Goal: Information Seeking & Learning: Learn about a topic

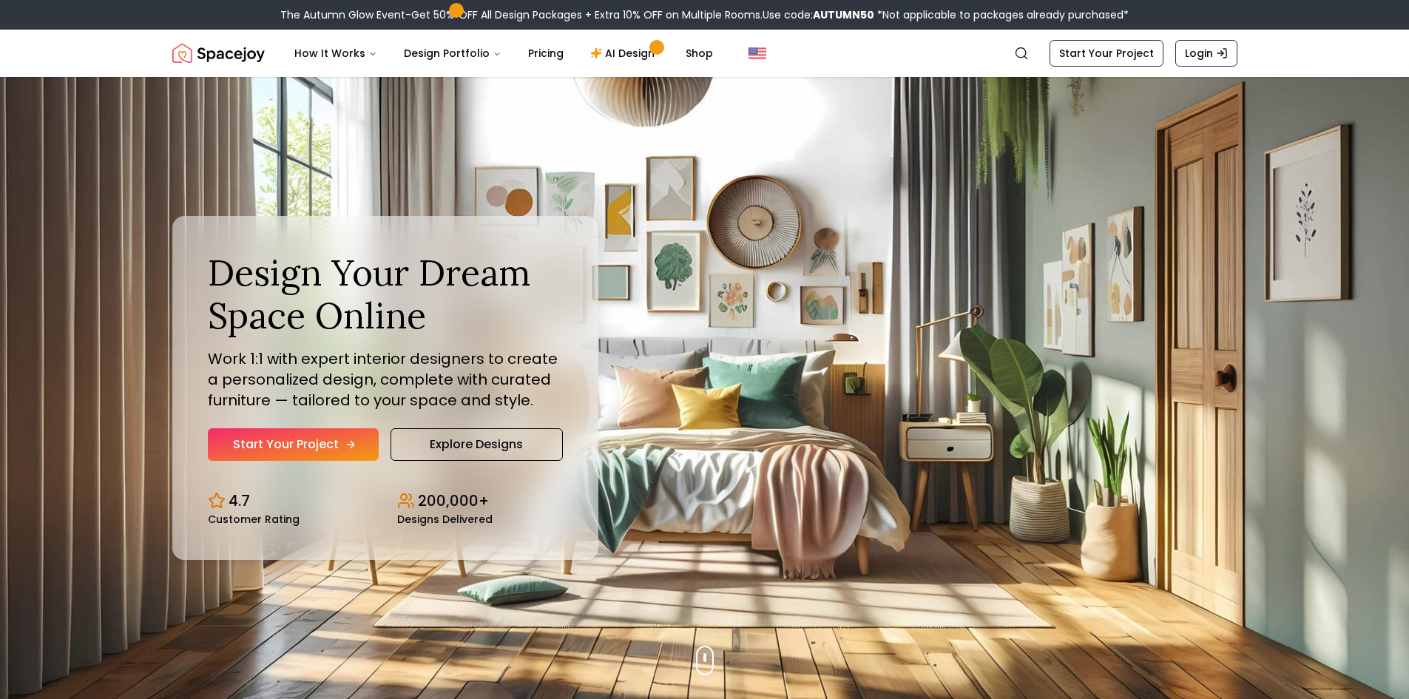
click at [274, 445] on link "Start Your Project" at bounding box center [293, 444] width 171 height 33
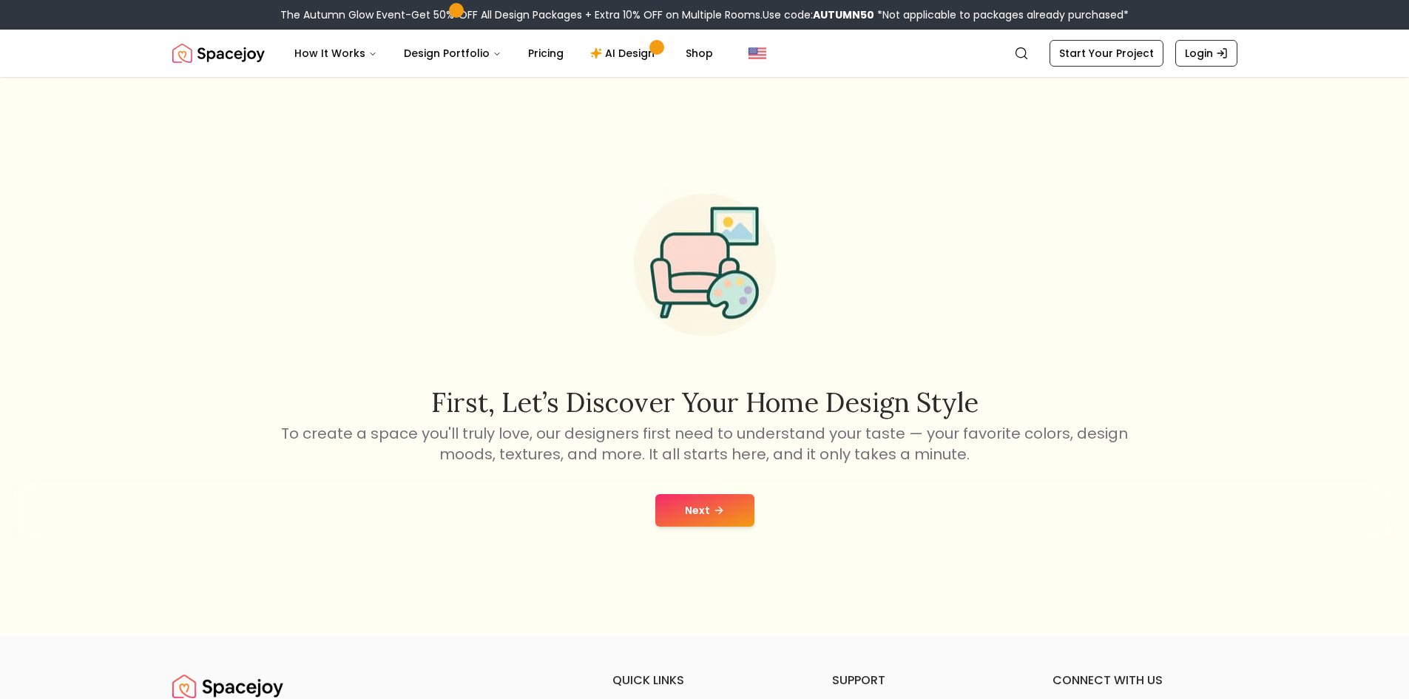
click at [720, 517] on button "Next" at bounding box center [704, 510] width 99 height 33
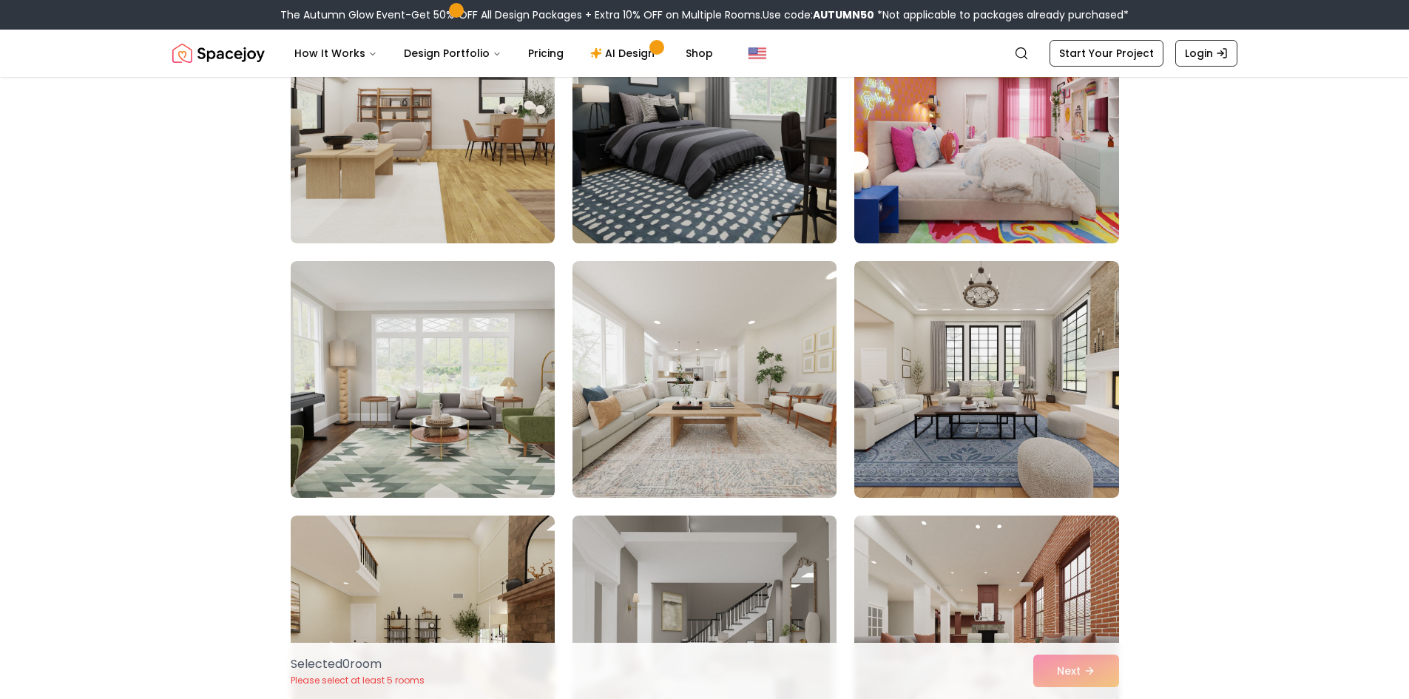
scroll to position [3550, 0]
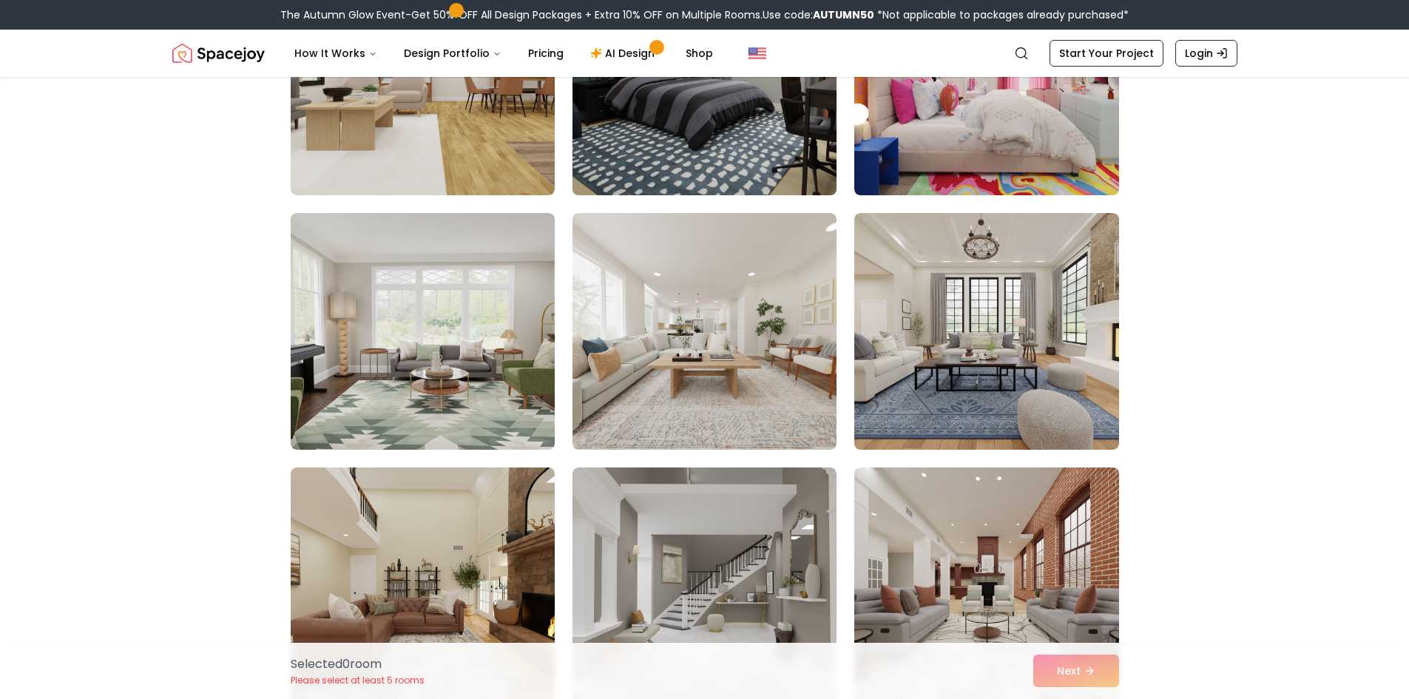
click at [702, 158] on img at bounding box center [704, 77] width 277 height 249
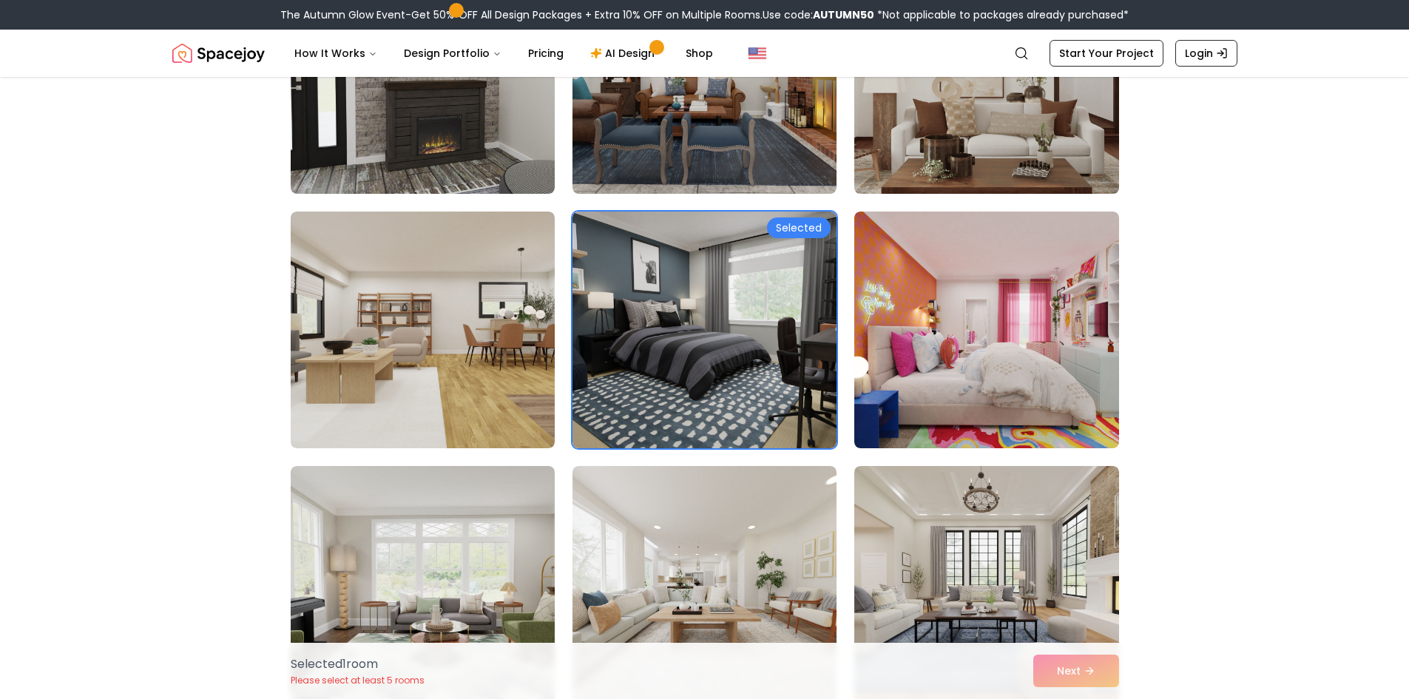
scroll to position [3254, 0]
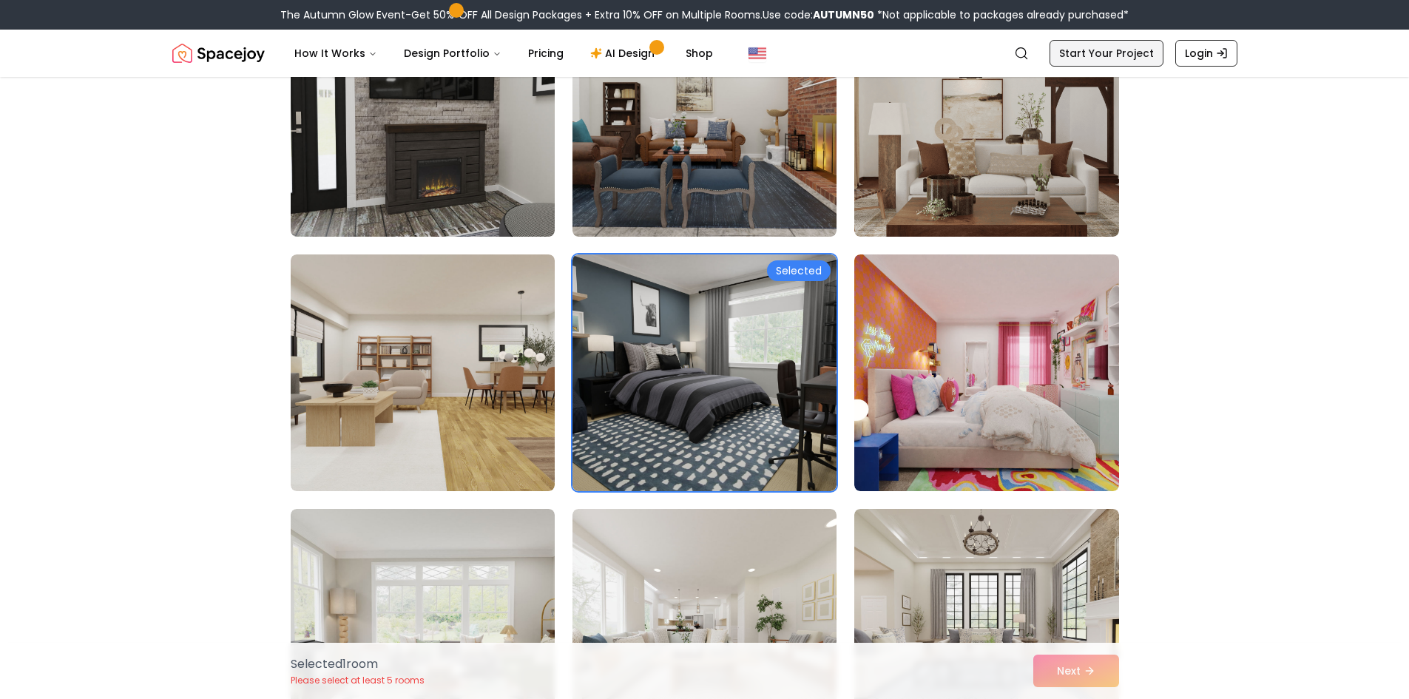
click at [1139, 59] on link "Start Your Project" at bounding box center [1107, 53] width 114 height 27
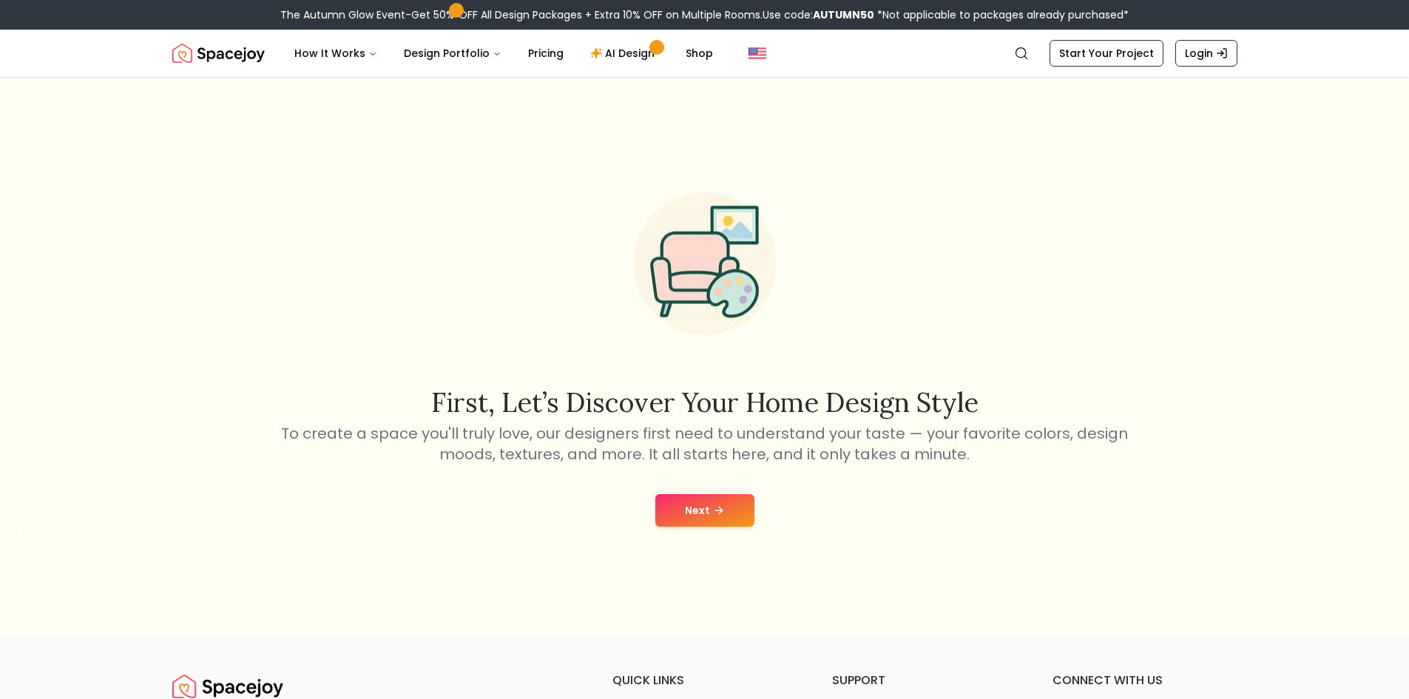
click at [679, 521] on button "Next" at bounding box center [704, 510] width 99 height 33
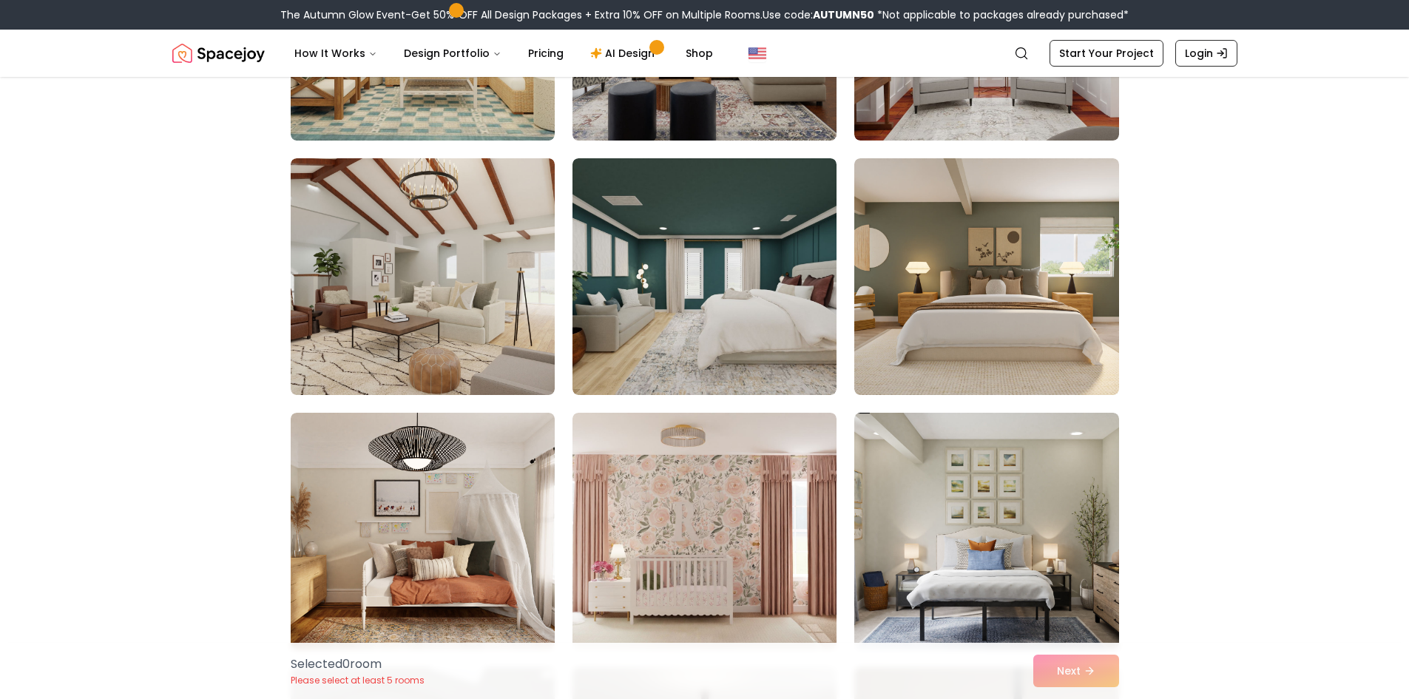
scroll to position [814, 0]
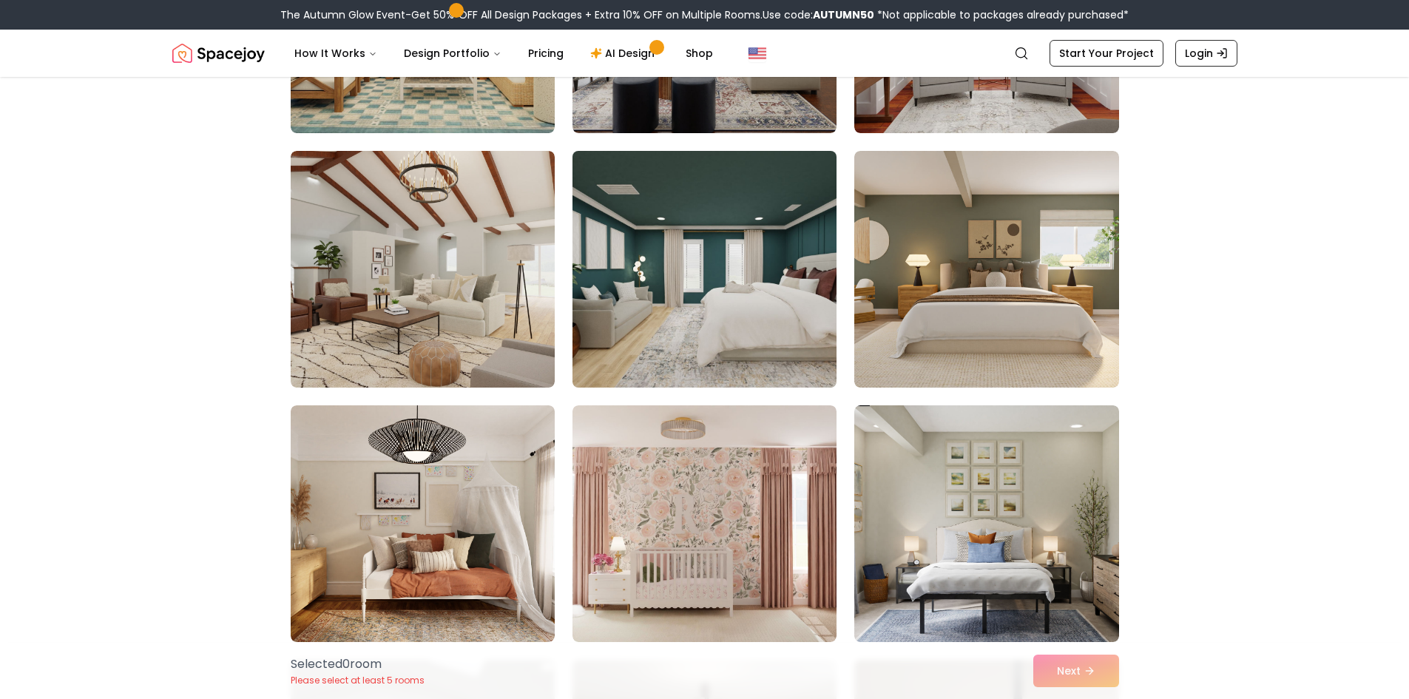
click at [736, 324] on img at bounding box center [704, 269] width 277 height 249
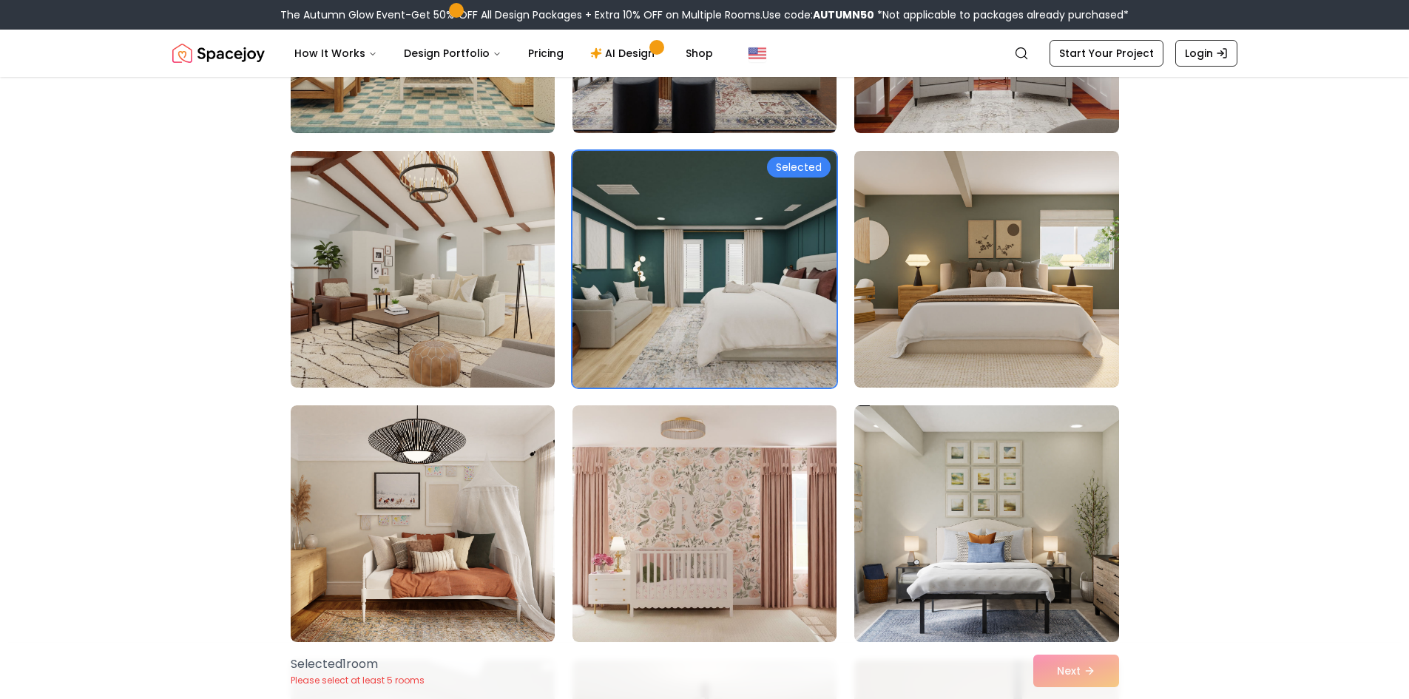
click at [803, 168] on div "Selected" at bounding box center [799, 167] width 64 height 21
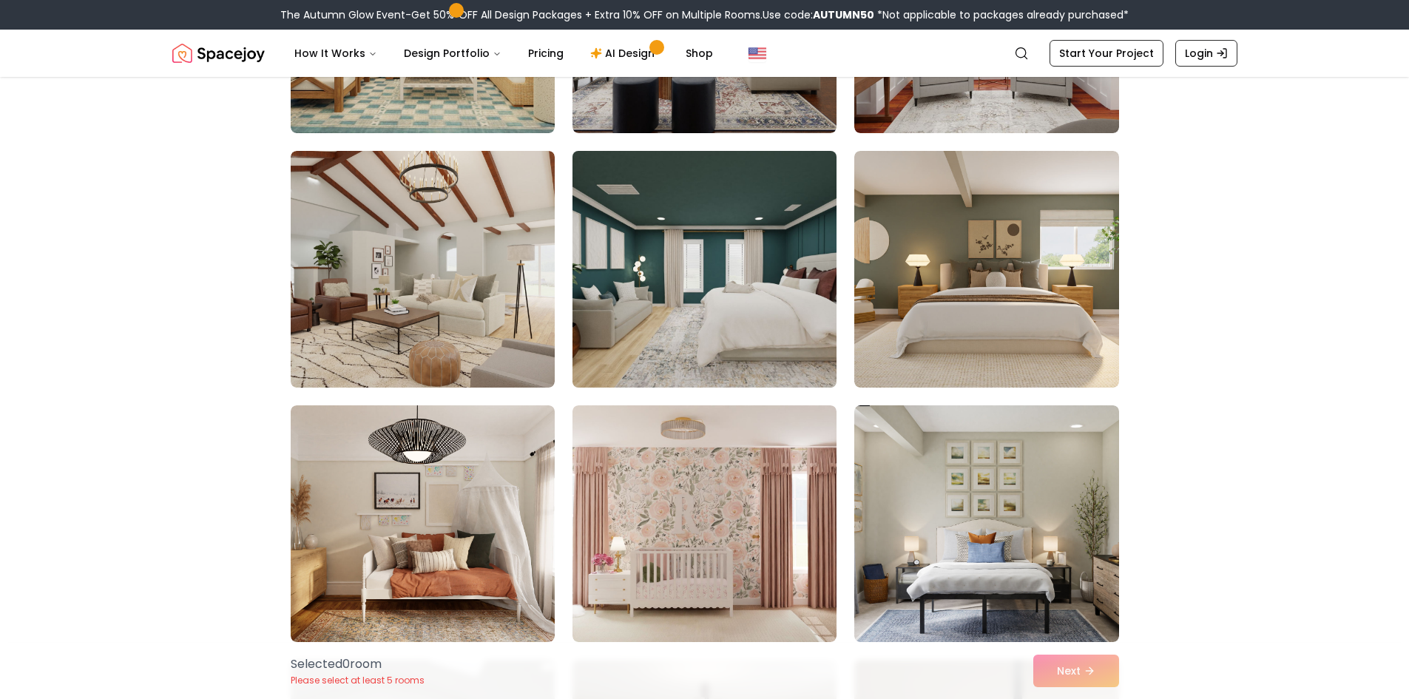
click at [794, 185] on img at bounding box center [704, 269] width 277 height 249
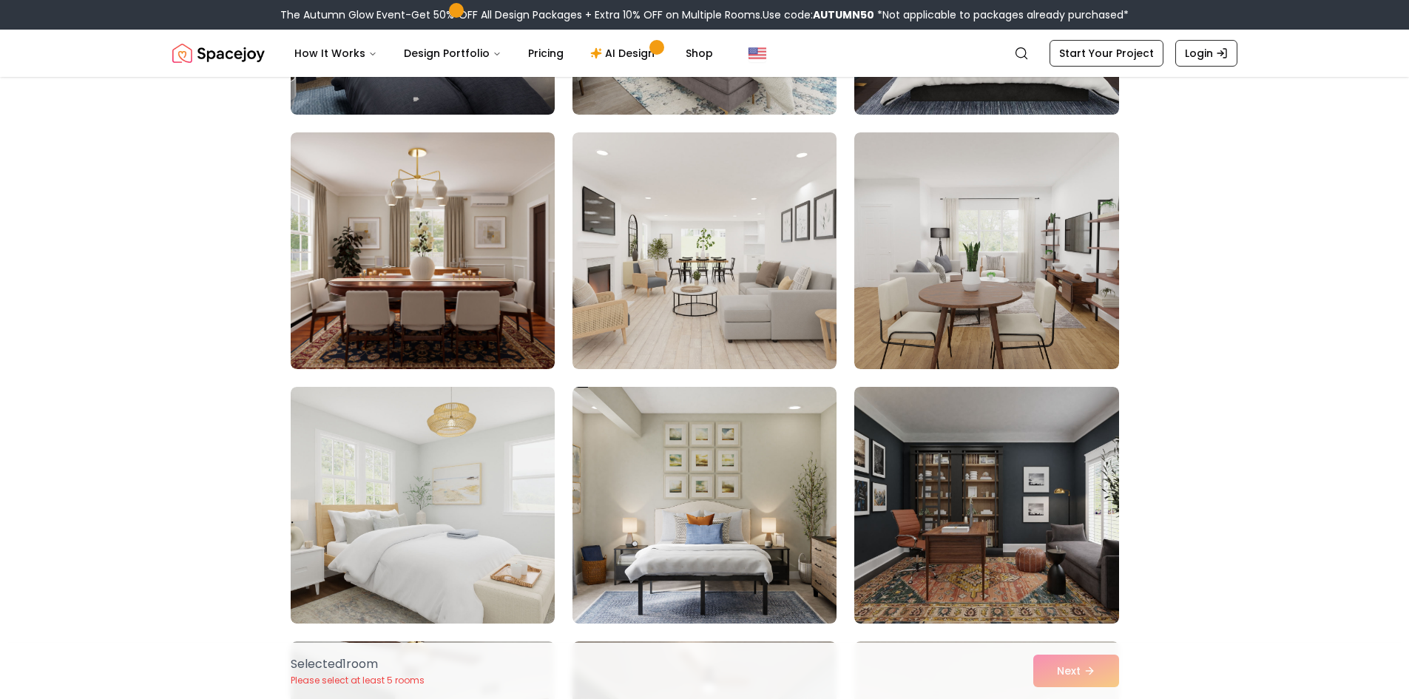
scroll to position [3402, 0]
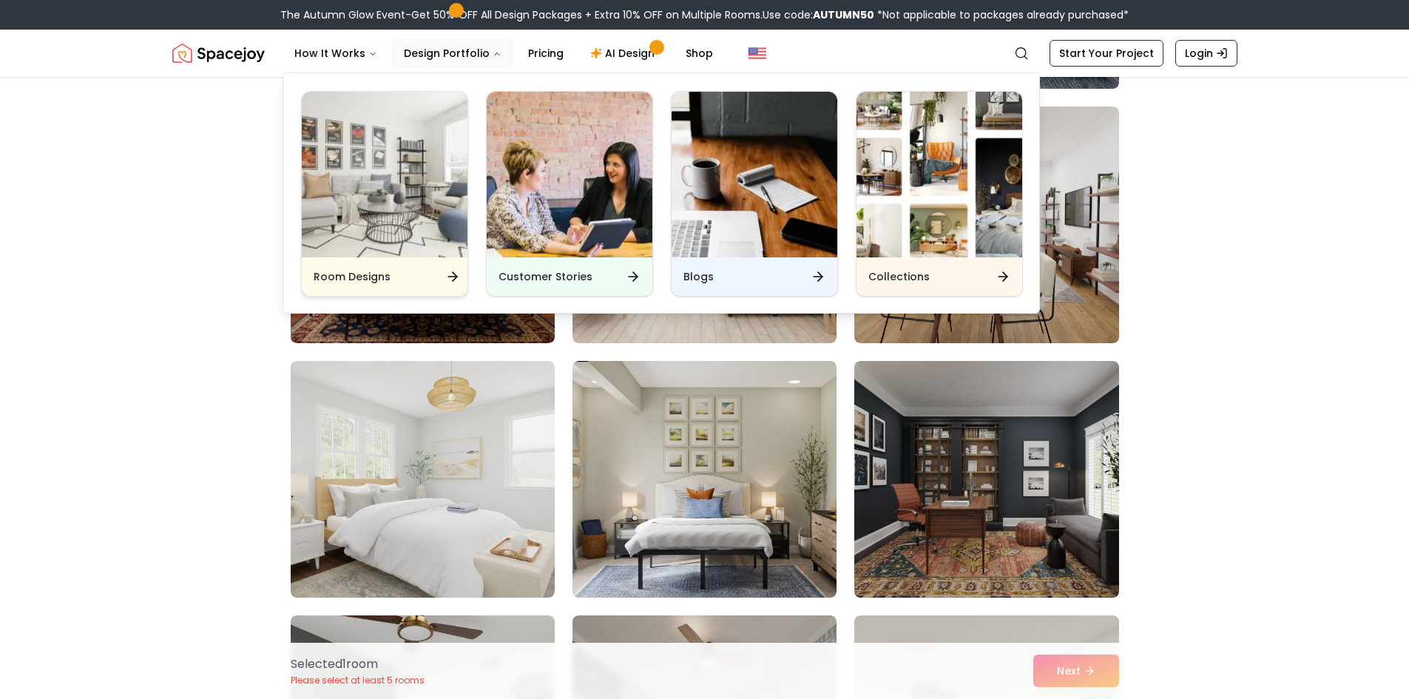
click at [406, 280] on div "Room Designs" at bounding box center [385, 276] width 166 height 38
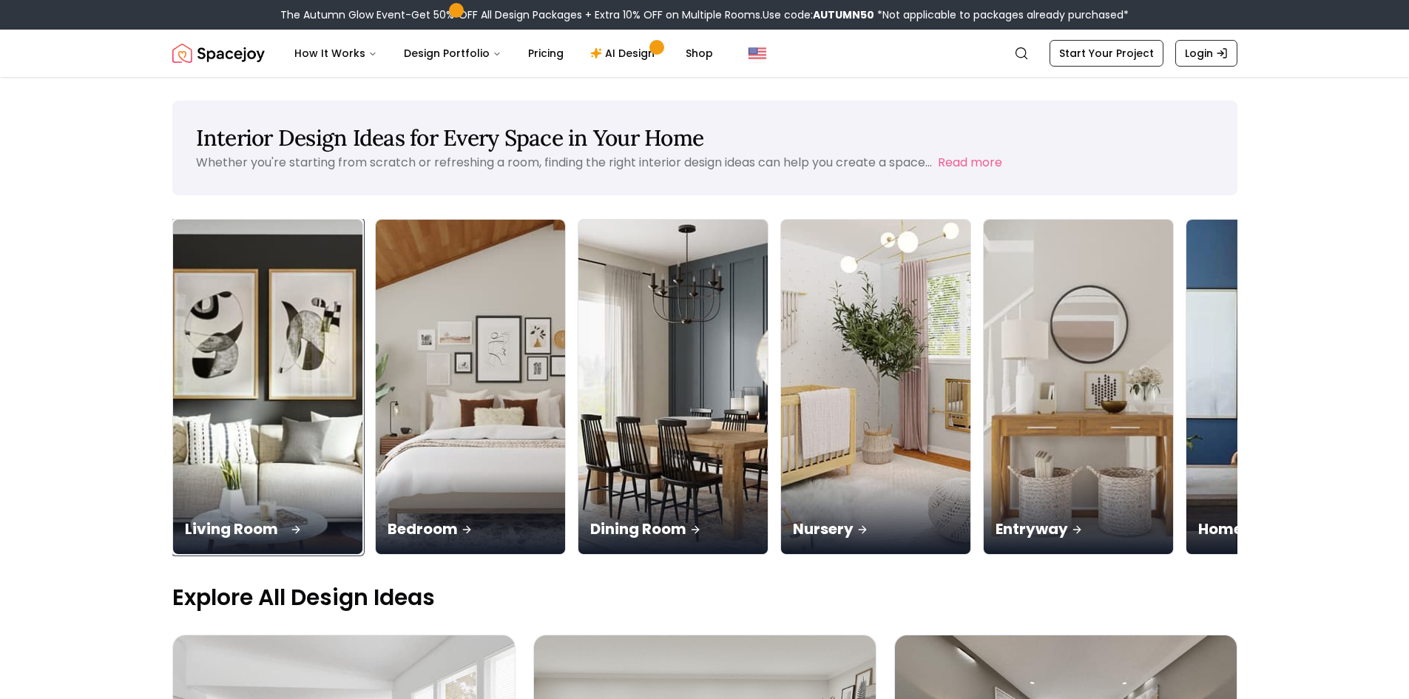
click at [319, 526] on p "Living Room" at bounding box center [268, 528] width 166 height 21
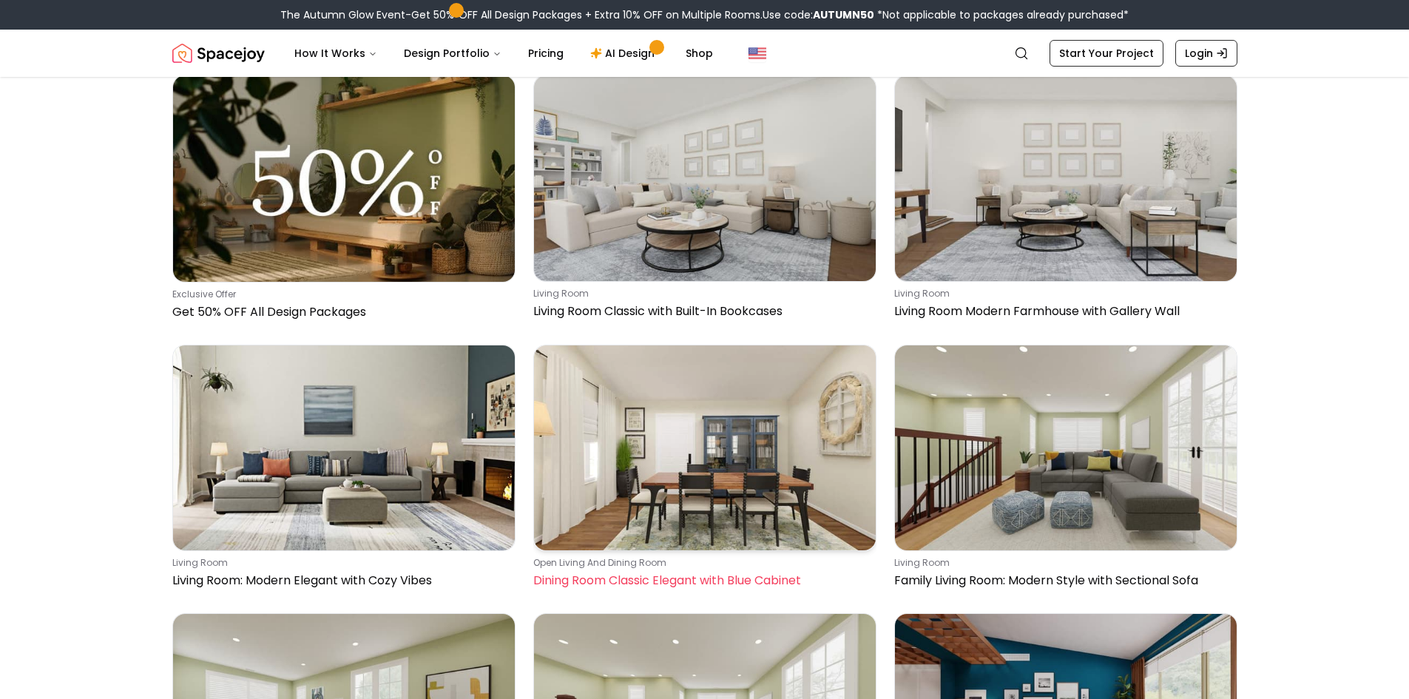
scroll to position [444, 0]
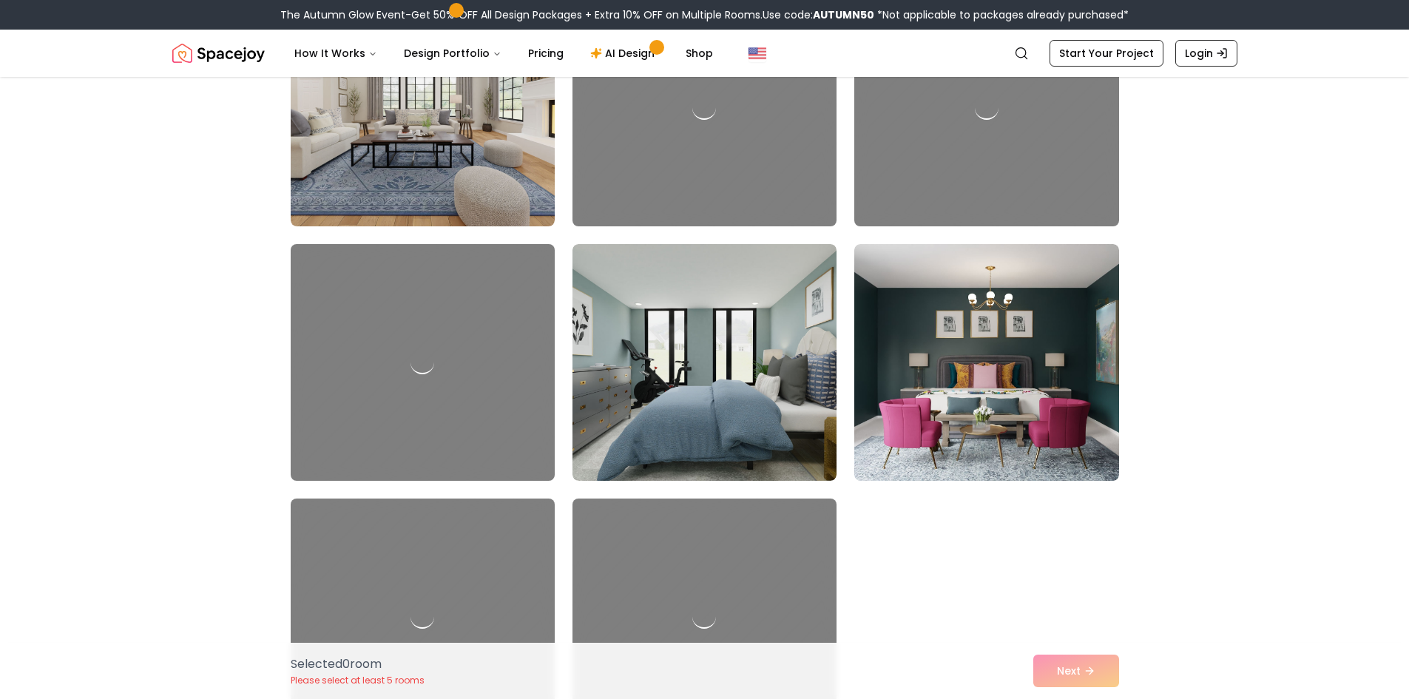
scroll to position [1239, 0]
